Goal: Information Seeking & Learning: Find specific fact

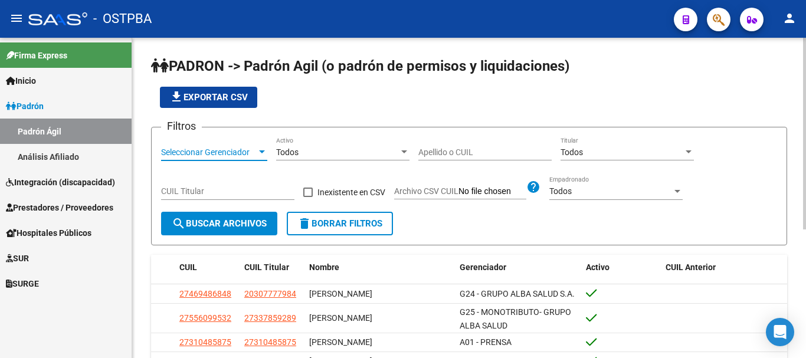
click at [263, 152] on div at bounding box center [262, 152] width 6 height 3
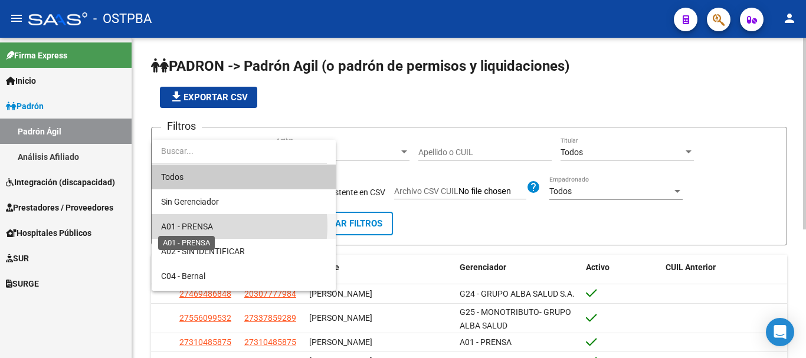
drag, startPoint x: 209, startPoint y: 226, endPoint x: 246, endPoint y: 215, distance: 38.3
click at [208, 226] on span "A01 - PRENSA" at bounding box center [187, 226] width 52 height 9
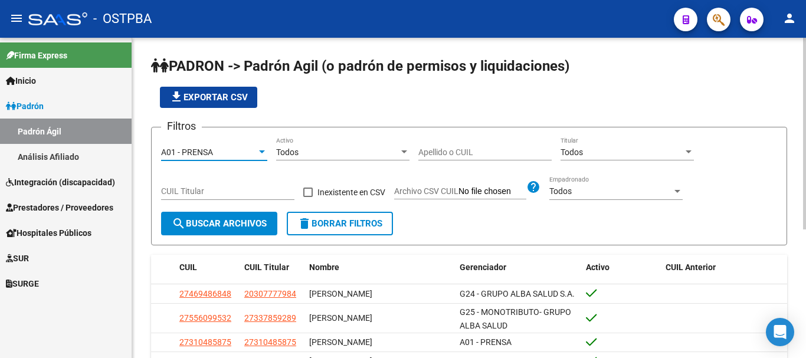
click at [450, 152] on input "Apellido o CUIL" at bounding box center [485, 153] width 133 height 10
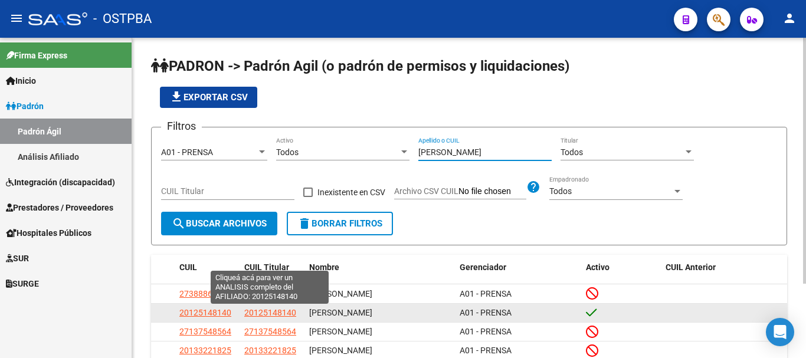
click at [270, 315] on span "20125148140" at bounding box center [270, 312] width 52 height 9
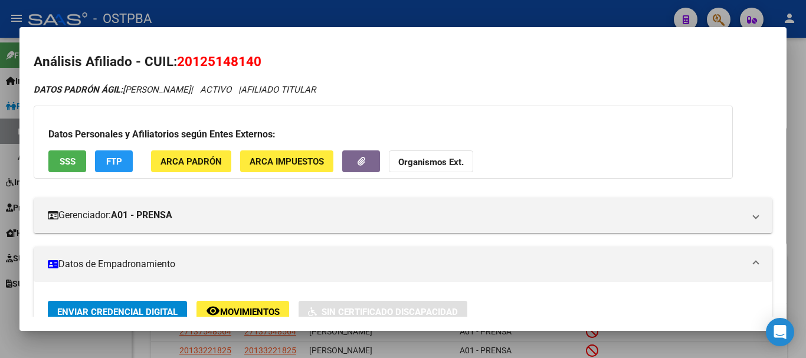
drag, startPoint x: 108, startPoint y: 345, endPoint x: 194, endPoint y: 240, distance: 135.1
click at [107, 345] on div at bounding box center [403, 179] width 806 height 358
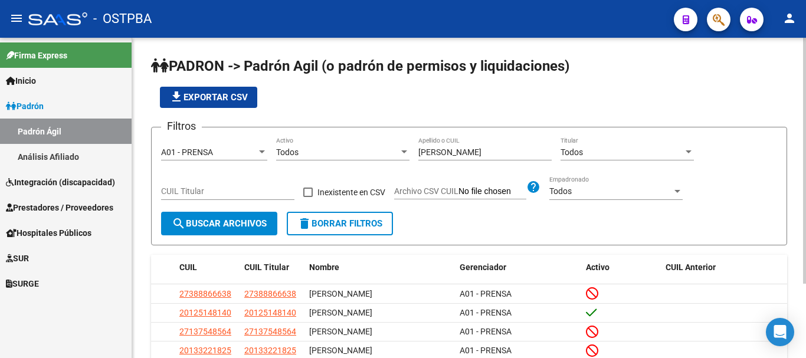
click at [454, 152] on input "[PERSON_NAME]" at bounding box center [485, 153] width 133 height 10
type input "p"
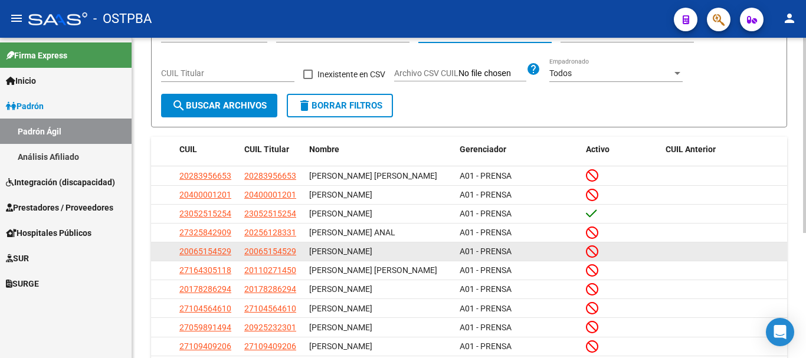
scroll to position [177, 0]
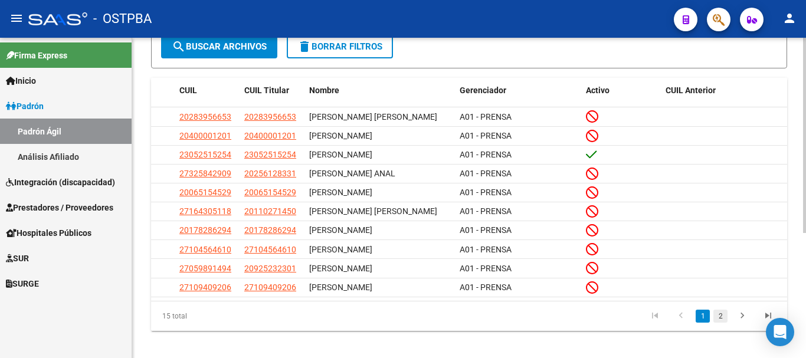
type input "flores"
click at [719, 323] on link "2" at bounding box center [721, 316] width 14 height 13
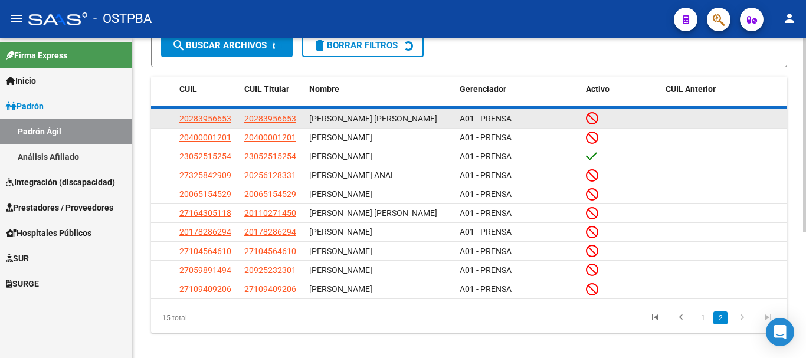
scroll to position [97, 0]
